Goal: Find specific page/section: Find specific page/section

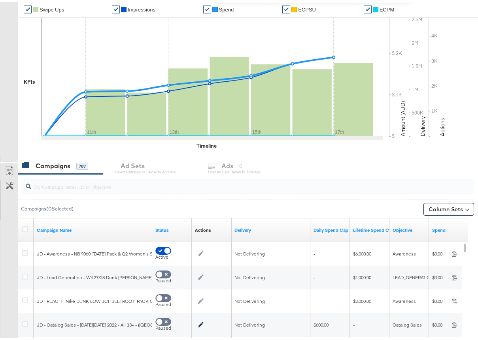
scroll to position [304, 0]
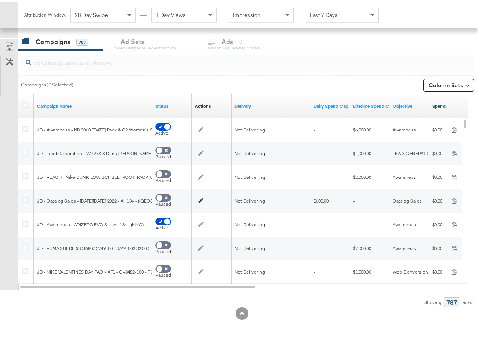
click at [439, 106] on link "Spend" at bounding box center [448, 104] width 33 height 6
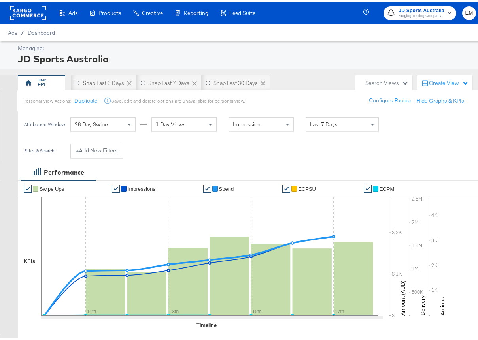
click at [28, 9] on rect at bounding box center [28, 11] width 36 height 14
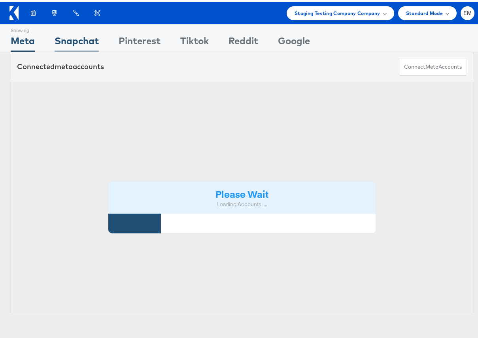
click at [77, 43] on div "Snapchat" at bounding box center [77, 41] width 44 height 18
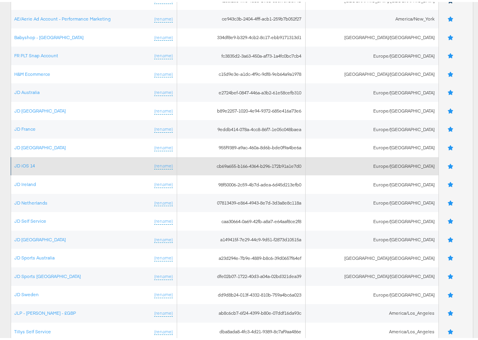
scroll to position [291, 0]
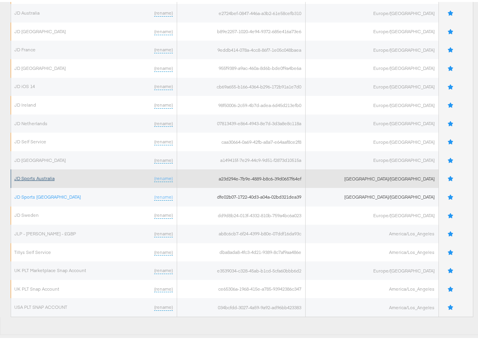
click at [40, 175] on link "JD Sports Australia" at bounding box center [34, 177] width 40 height 6
